Goal: Find specific page/section: Find specific page/section

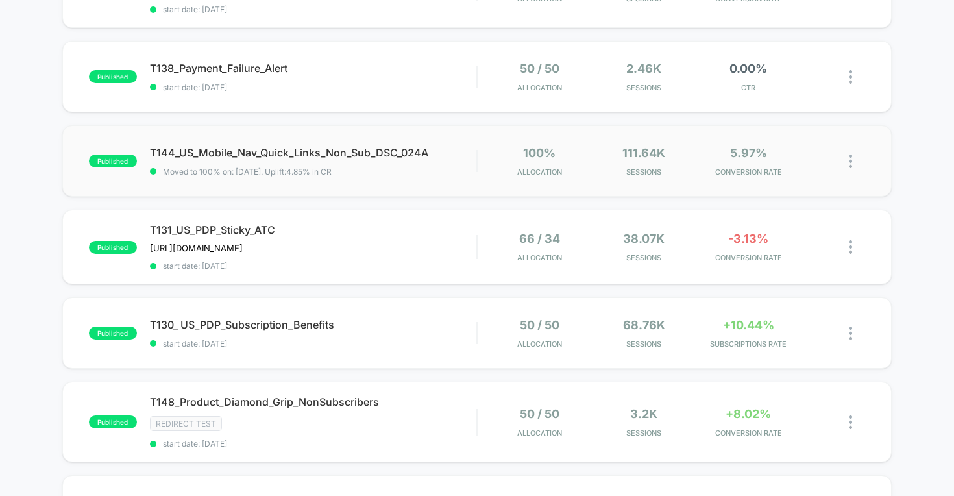
scroll to position [238, 0]
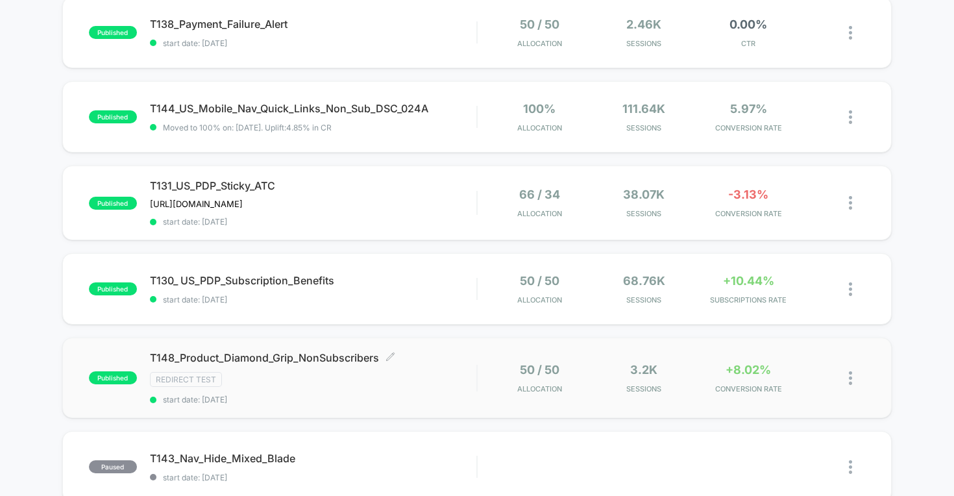
click at [293, 354] on span "T148_Product_Diamond_Grip_NonSubscribers Click to edit experience details" at bounding box center [313, 357] width 327 height 13
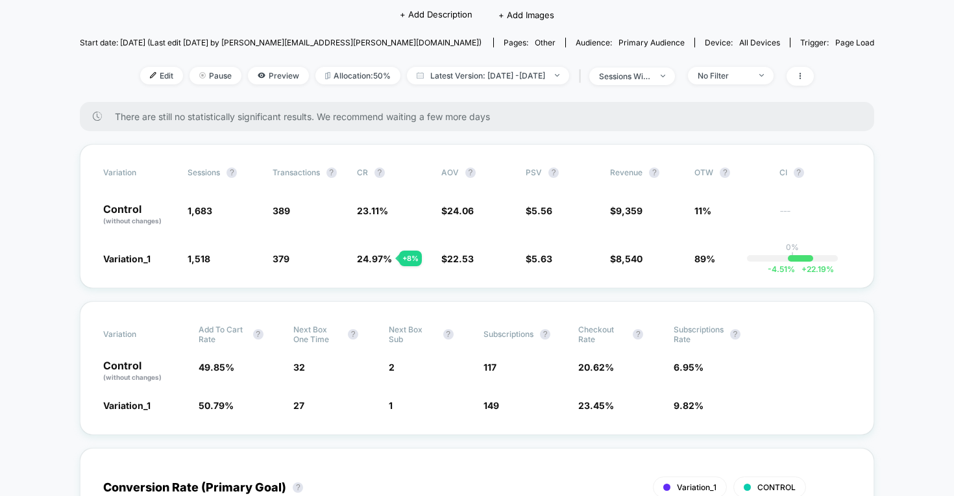
scroll to position [140, 0]
